Goal: Find specific page/section: Find specific page/section

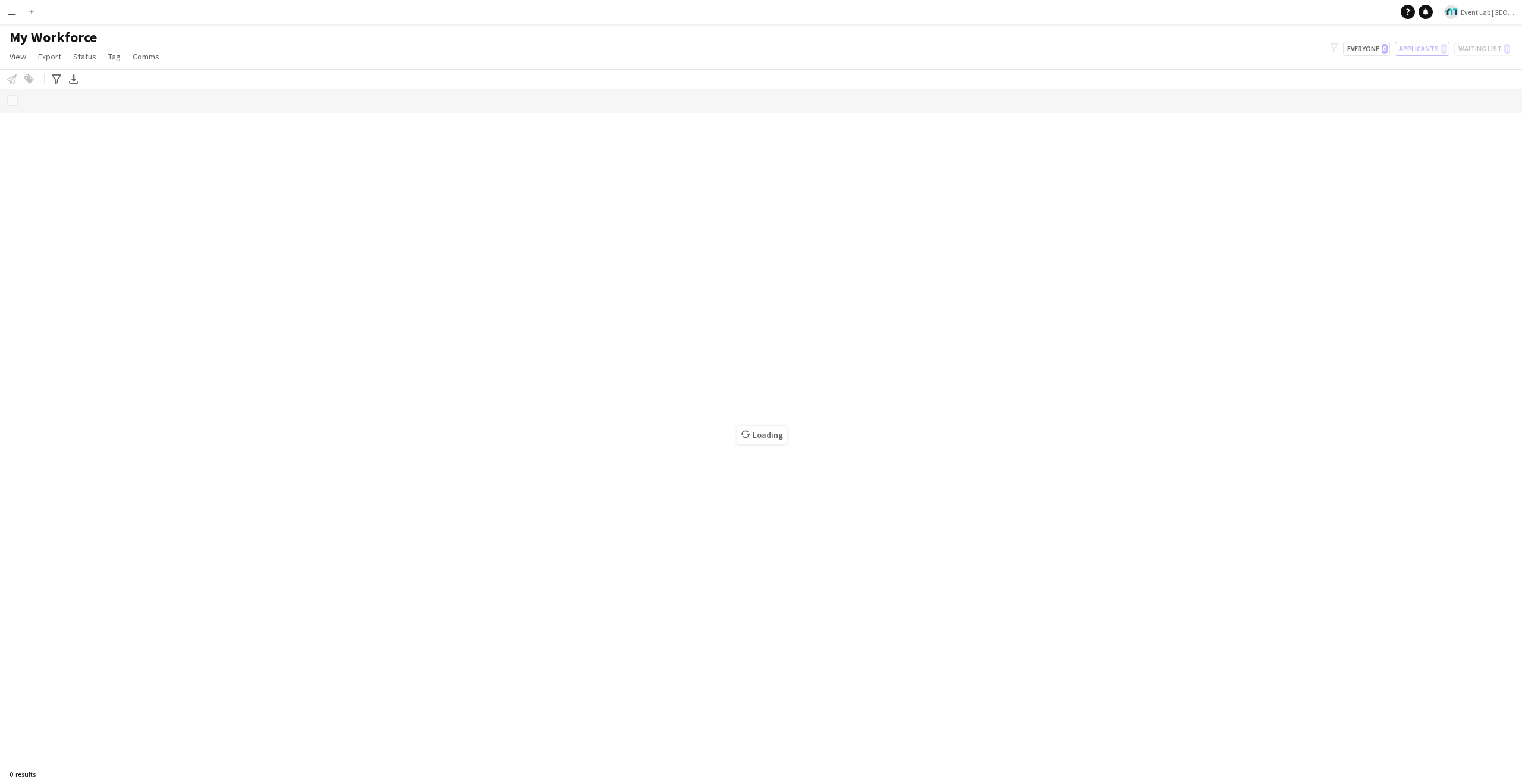
click at [4, 14] on button "Menu" at bounding box center [12, 12] width 24 height 24
click at [161, 69] on link "My Workforce" at bounding box center [180, 65] width 119 height 24
click at [3, 10] on button "Menu" at bounding box center [12, 12] width 24 height 24
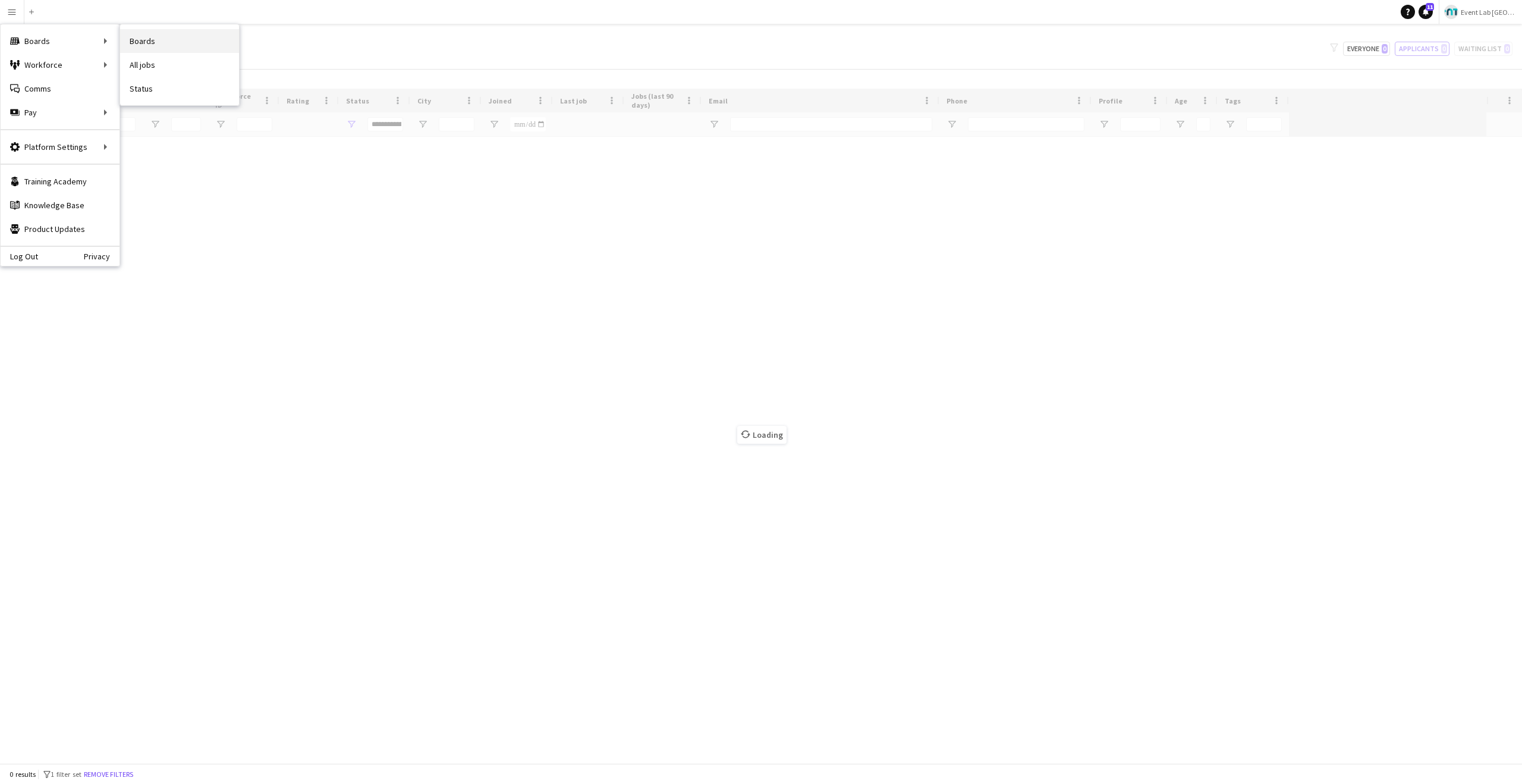
click at [154, 47] on link "Boards" at bounding box center [180, 41] width 119 height 24
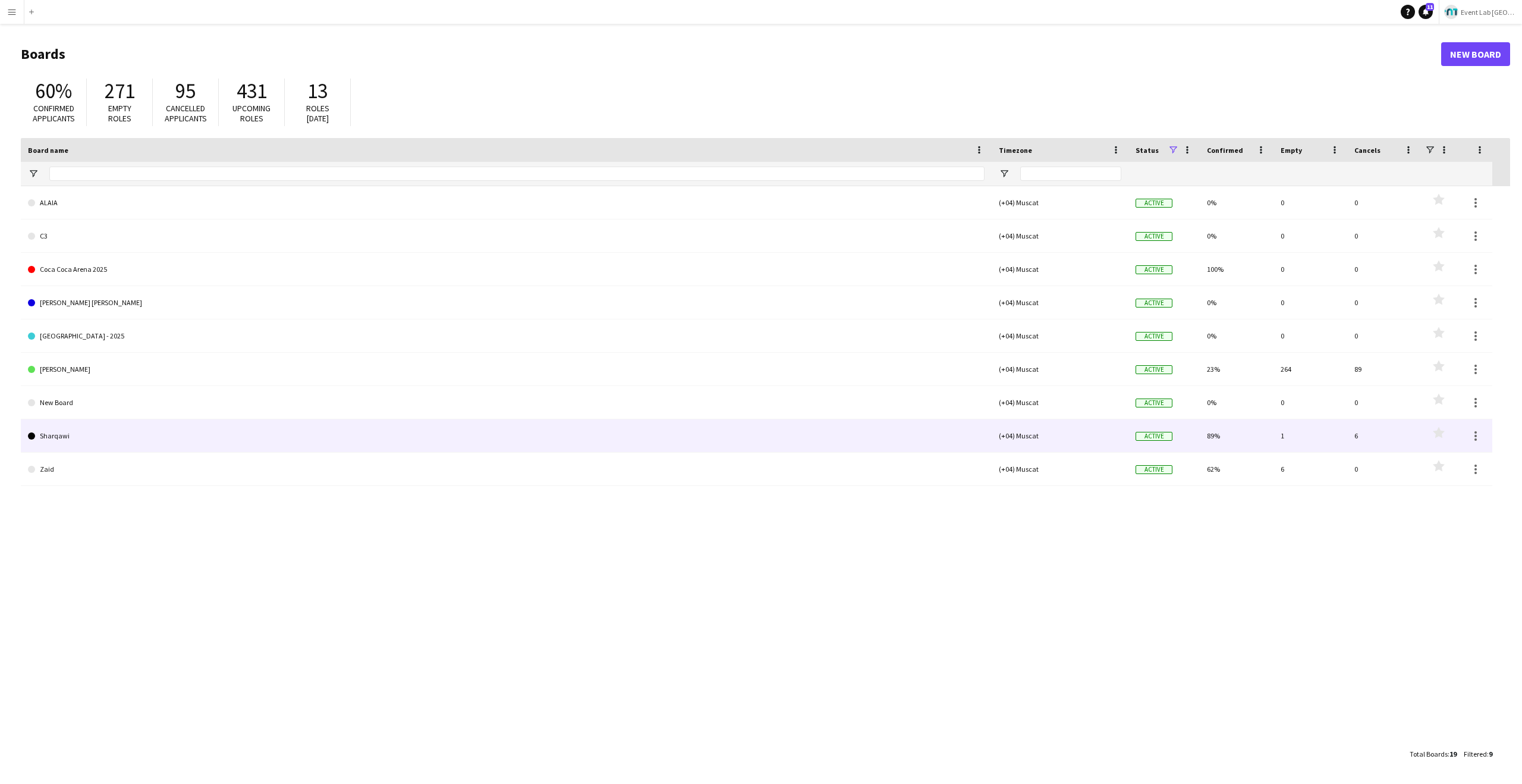
click at [243, 427] on link "Sharqawi" at bounding box center [506, 435] width 957 height 33
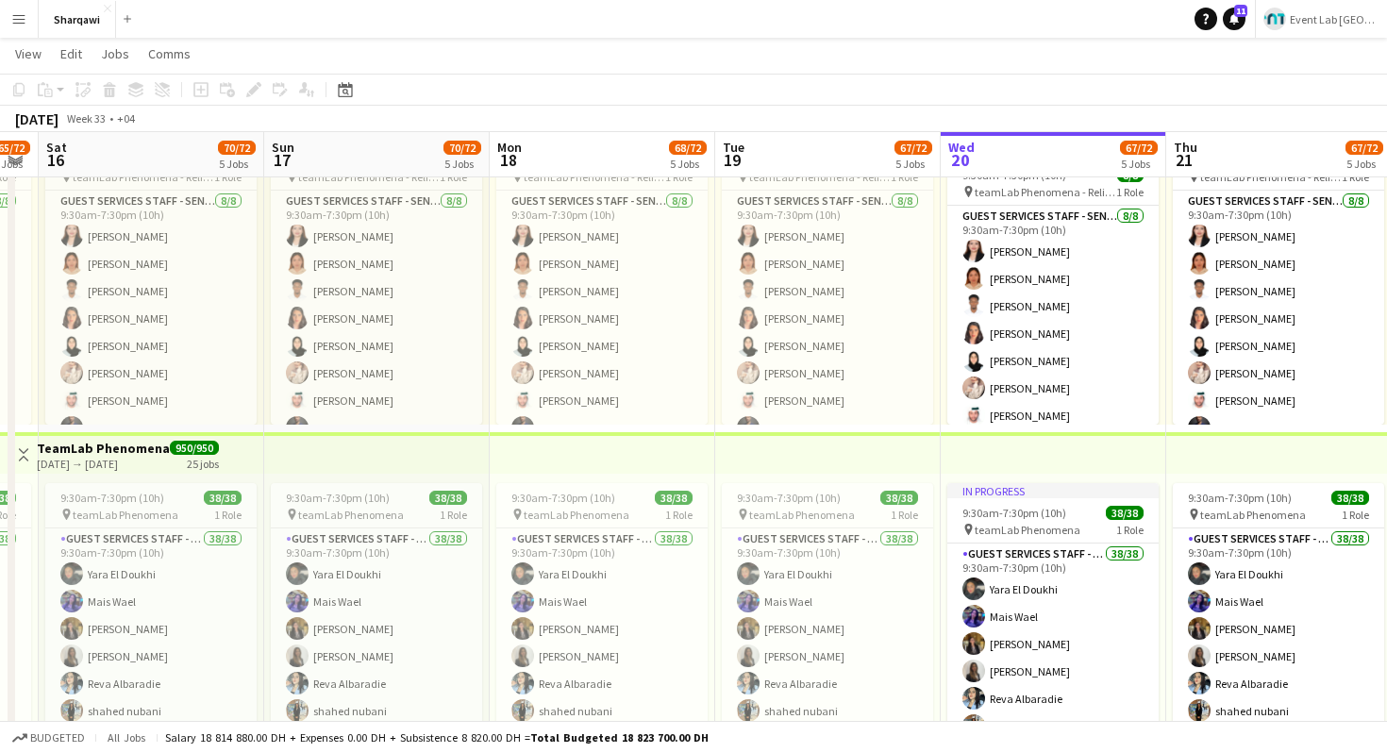
scroll to position [0, 412]
